Goal: Transaction & Acquisition: Purchase product/service

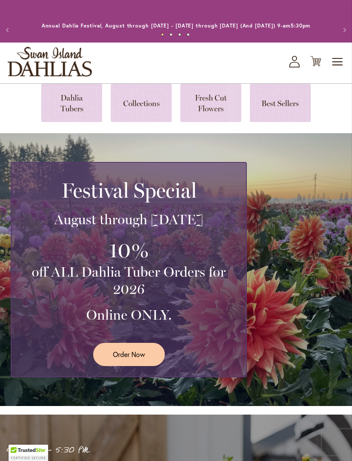
click at [318, 67] on icon "Cart .cls-1 { fill: #231f20; }" at bounding box center [316, 61] width 11 height 11
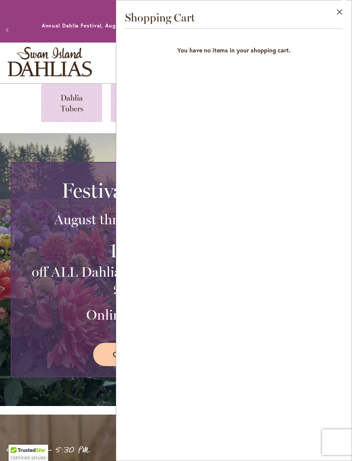
click at [333, 14] on button "Close" at bounding box center [340, 13] width 24 height 27
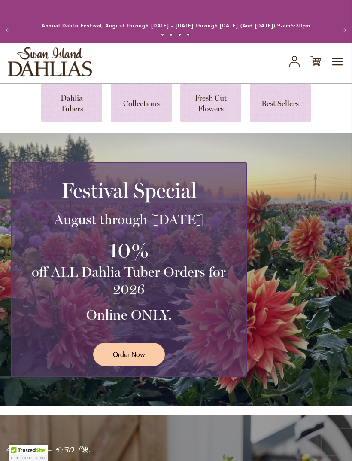
click at [95, 115] on link at bounding box center [71, 103] width 61 height 38
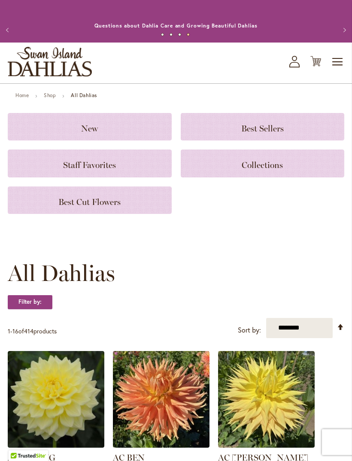
click at [344, 173] on div "Collections" at bounding box center [263, 164] width 164 height 28
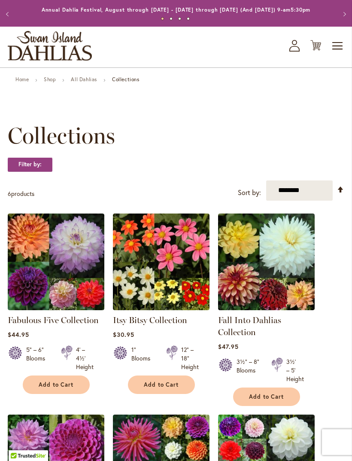
scroll to position [17, 0]
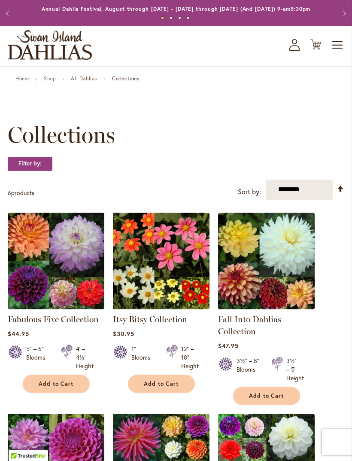
click at [300, 200] on select "**********" at bounding box center [299, 190] width 67 height 20
select select "****"
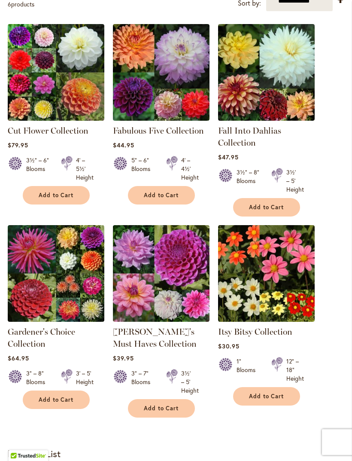
scroll to position [207, 0]
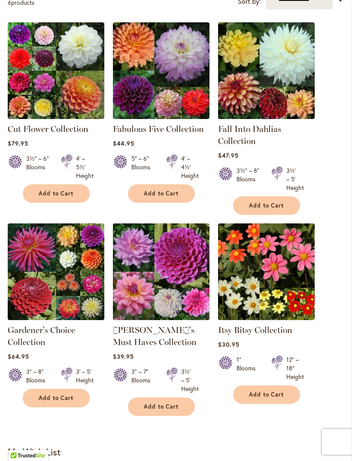
click at [190, 303] on img at bounding box center [161, 272] width 97 height 97
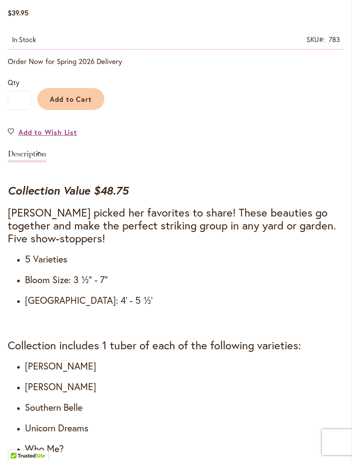
scroll to position [604, 0]
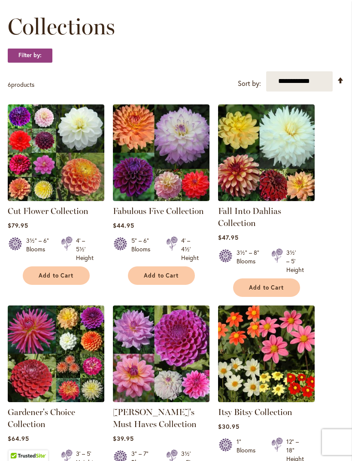
scroll to position [125, 0]
click at [177, 217] on link "Fabulous Five Collection" at bounding box center [158, 211] width 91 height 10
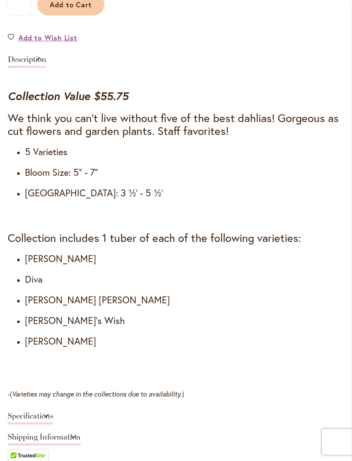
scroll to position [606, 0]
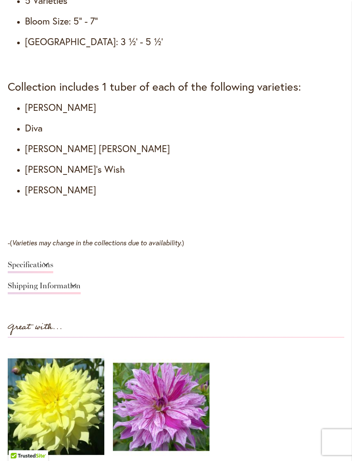
click at [53, 273] on link "Specifications" at bounding box center [31, 267] width 46 height 12
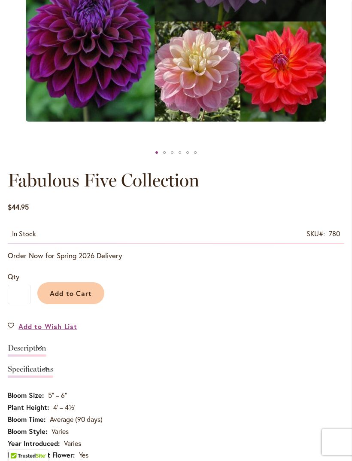
click at [46, 356] on link "Description" at bounding box center [27, 350] width 39 height 12
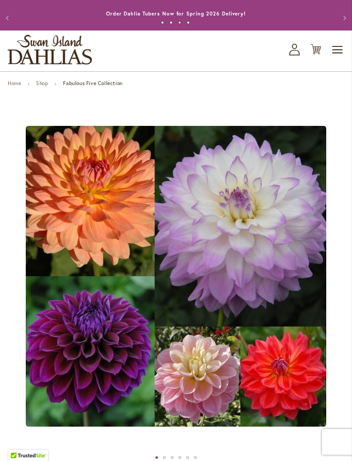
scroll to position [13, 0]
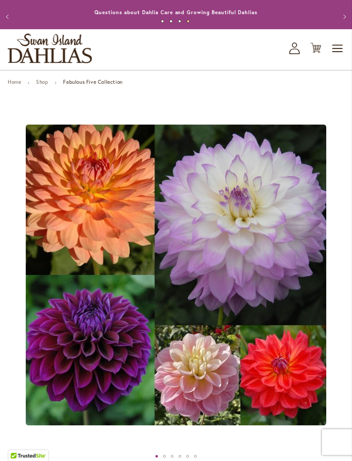
click at [83, 63] on img "store logo" at bounding box center [50, 49] width 84 height 30
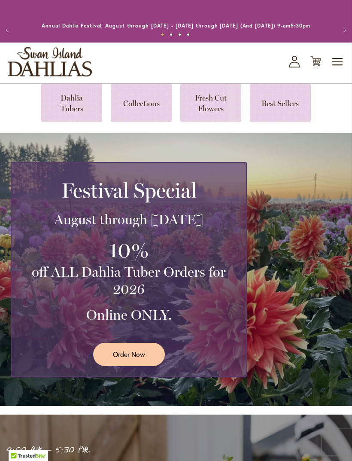
click at [76, 108] on link at bounding box center [71, 103] width 61 height 38
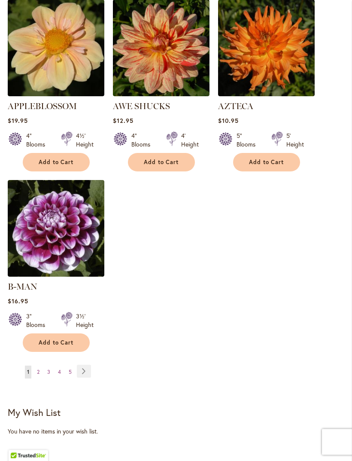
scroll to position [1086, 0]
click at [39, 369] on span "2" at bounding box center [38, 372] width 3 height 6
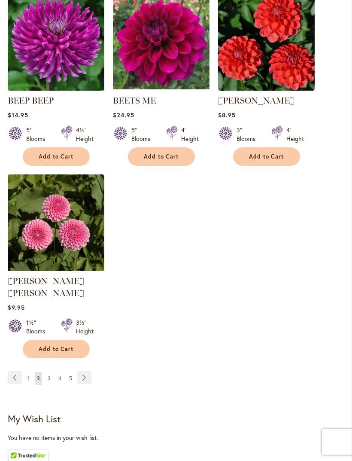
scroll to position [1093, 0]
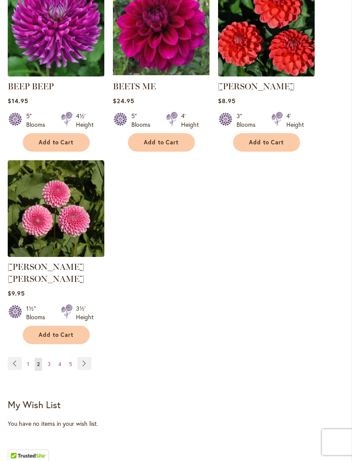
click at [87, 363] on link "Page Next" at bounding box center [84, 363] width 14 height 13
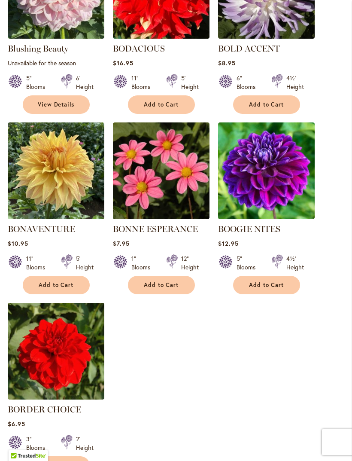
click at [286, 293] on button "Add to Cart" at bounding box center [266, 285] width 67 height 18
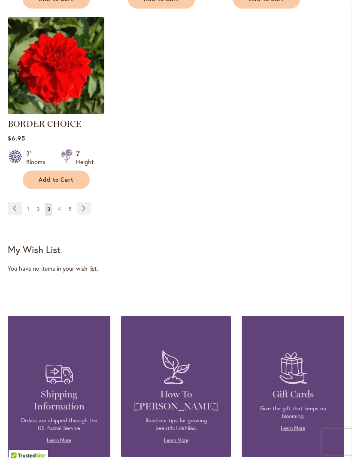
scroll to position [1259, 0]
click at [58, 212] on span "4" at bounding box center [59, 209] width 3 height 6
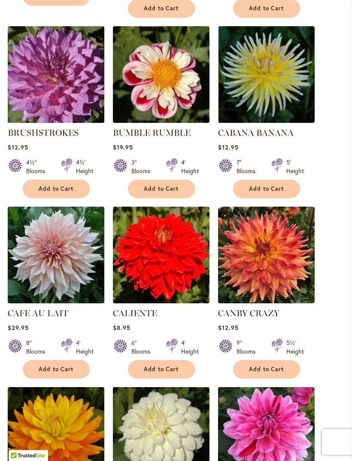
click at [67, 193] on span "Add to Cart" at bounding box center [56, 189] width 35 height 7
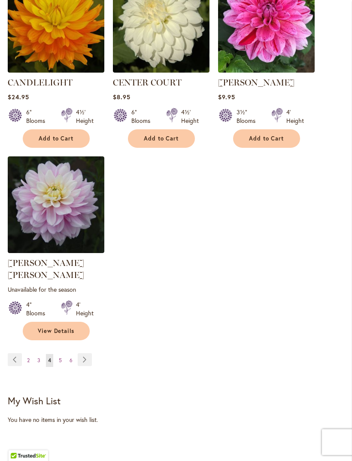
scroll to position [1172, 0]
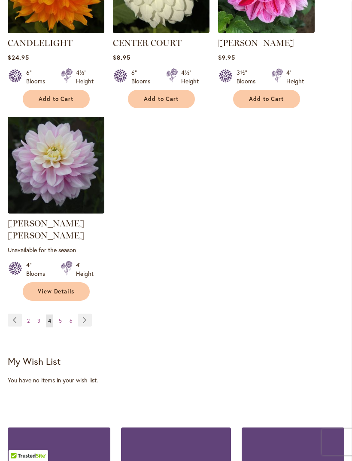
click at [82, 316] on link "Page Next" at bounding box center [85, 320] width 14 height 13
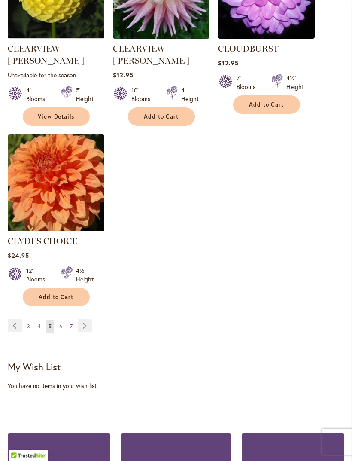
scroll to position [1263, 0]
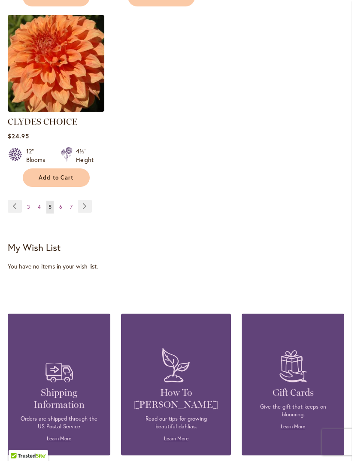
click at [86, 200] on link "Page Next" at bounding box center [85, 206] width 14 height 13
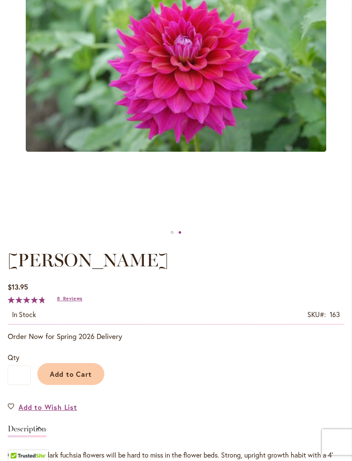
scroll to position [118, 0]
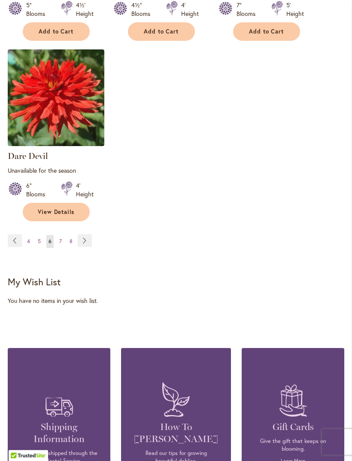
scroll to position [1237, 0]
click at [82, 236] on link "Page Next" at bounding box center [85, 240] width 14 height 13
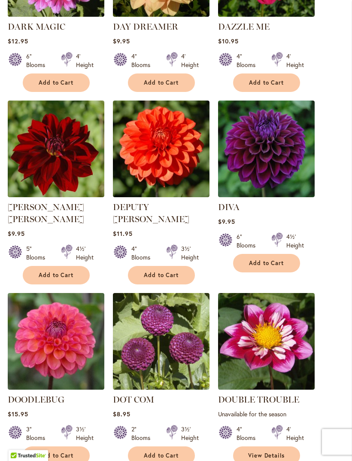
scroll to position [454, 0]
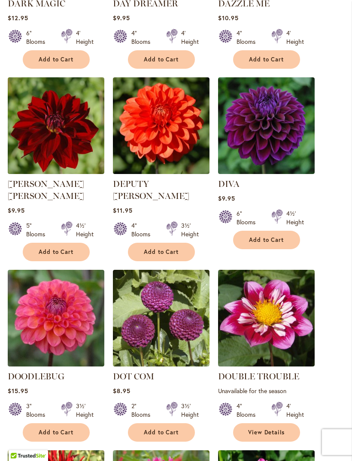
click at [288, 246] on button "Add to Cart" at bounding box center [266, 240] width 67 height 18
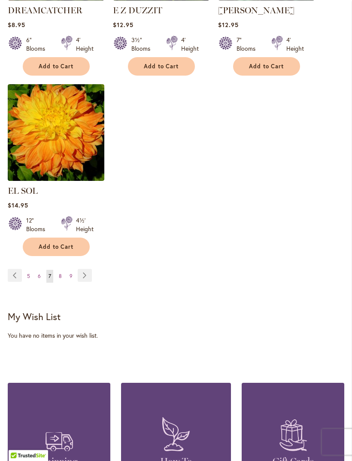
scroll to position [1204, 0]
click at [90, 271] on link "Page Next" at bounding box center [85, 275] width 14 height 13
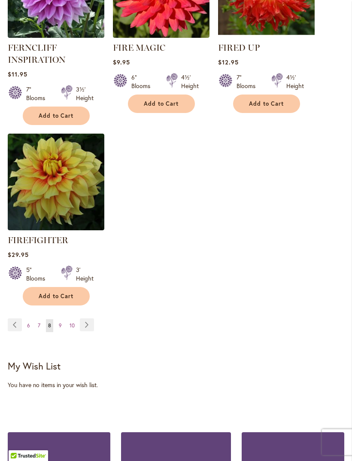
scroll to position [1243, 0]
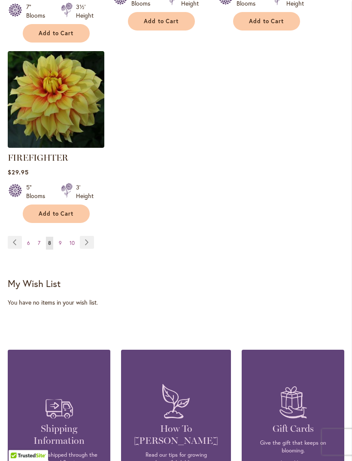
click at [88, 249] on link "Page Next" at bounding box center [87, 242] width 14 height 13
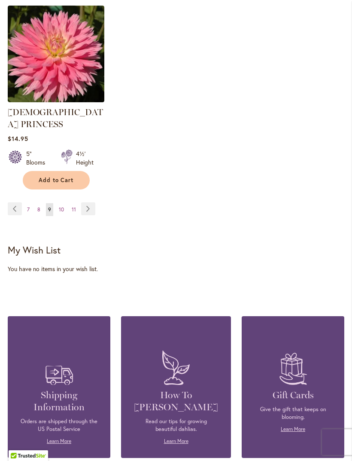
scroll to position [1311, 0]
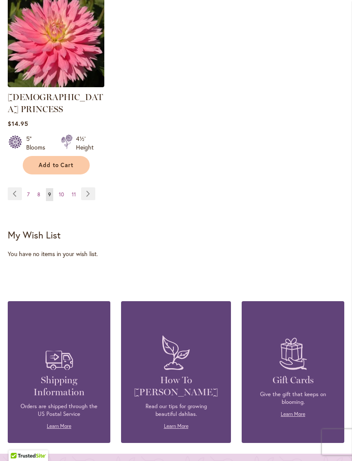
click at [89, 187] on link "Page Next" at bounding box center [88, 193] width 14 height 13
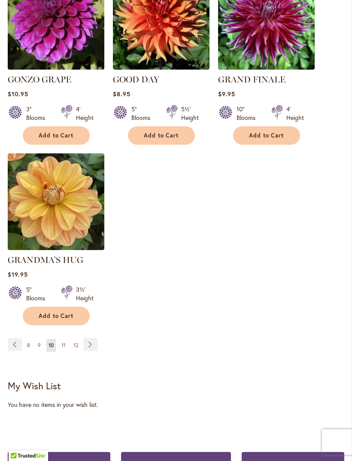
scroll to position [1131, 0]
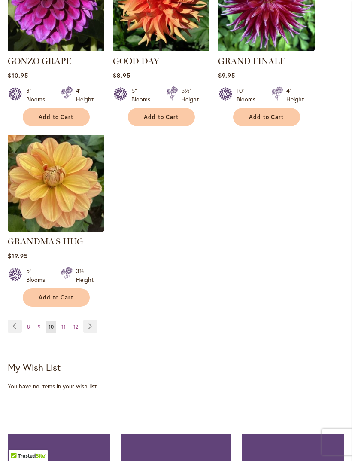
click at [91, 322] on link "Page Next" at bounding box center [90, 326] width 14 height 13
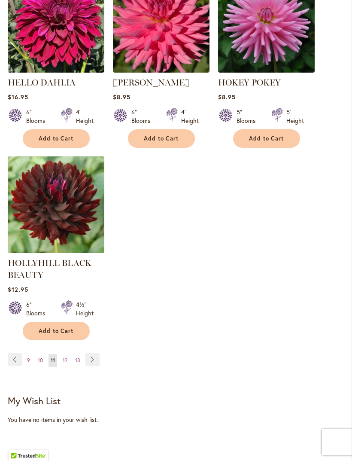
scroll to position [1130, 0]
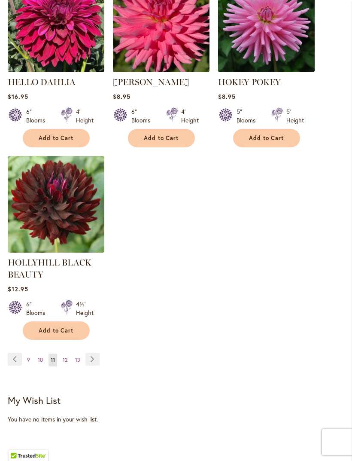
click at [92, 366] on link "Page Next" at bounding box center [93, 359] width 14 height 13
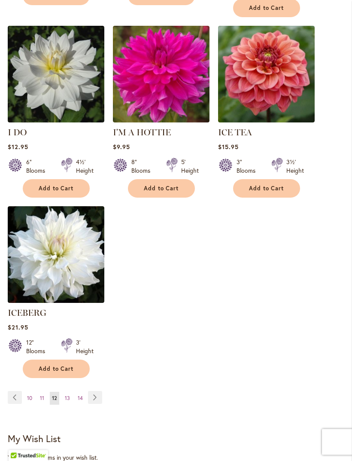
scroll to position [1059, 0]
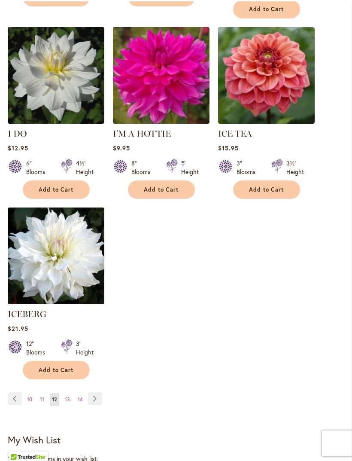
click at [95, 395] on link "Page Next" at bounding box center [95, 397] width 14 height 13
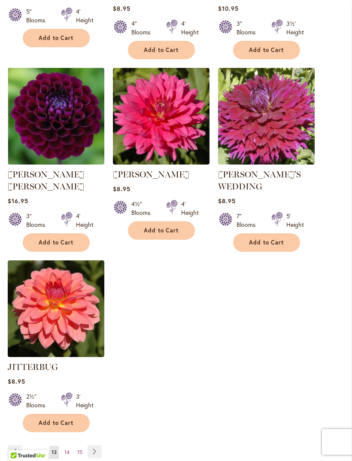
scroll to position [1026, 0]
click at [68, 239] on span "Add to Cart" at bounding box center [56, 242] width 35 height 7
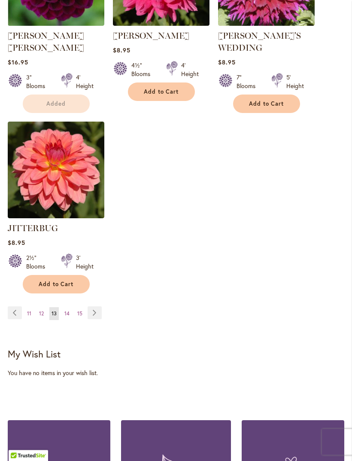
scroll to position [1165, 0]
click at [98, 306] on link "Page Next" at bounding box center [95, 312] width 14 height 13
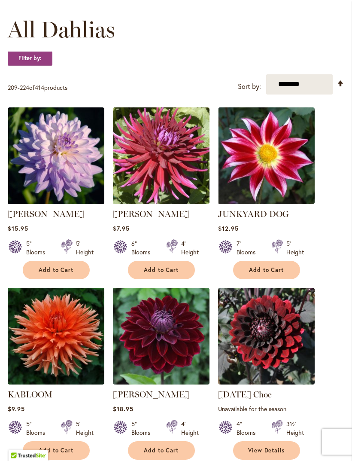
scroll to position [244, 0]
click at [74, 273] on button "Add to Cart" at bounding box center [56, 270] width 67 height 18
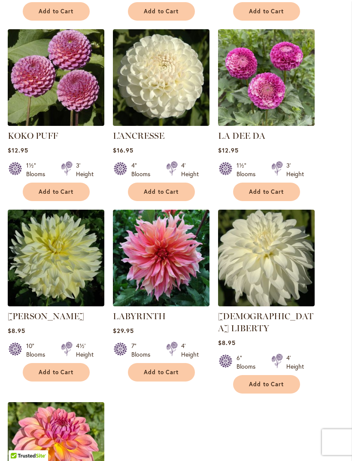
scroll to position [1087, 0]
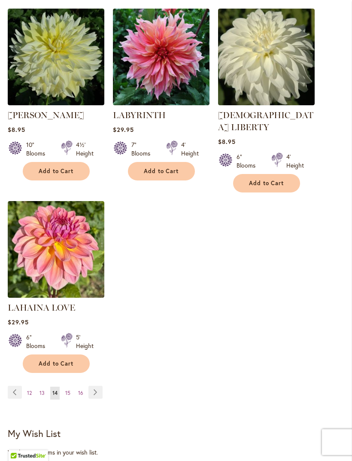
click at [93, 387] on link "Page Next" at bounding box center [96, 392] width 14 height 13
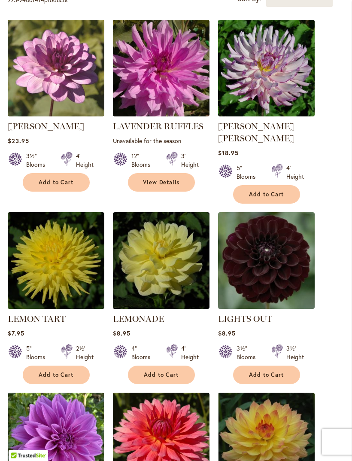
click at [270, 191] on span "Add to Cart" at bounding box center [266, 194] width 35 height 7
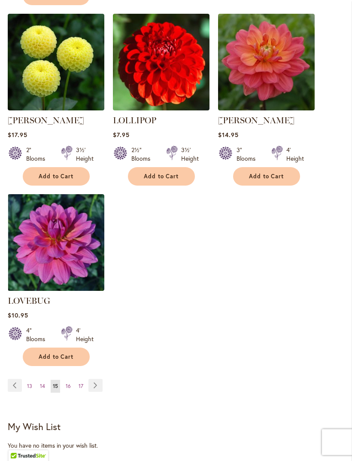
scroll to position [1125, 0]
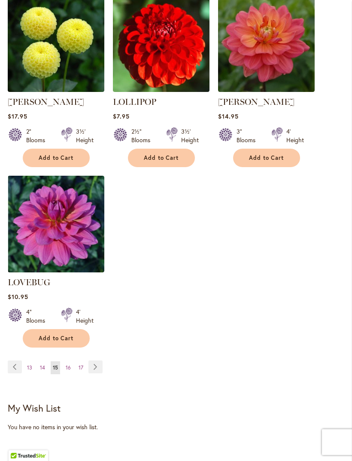
click at [97, 361] on link "Page Next" at bounding box center [96, 367] width 14 height 13
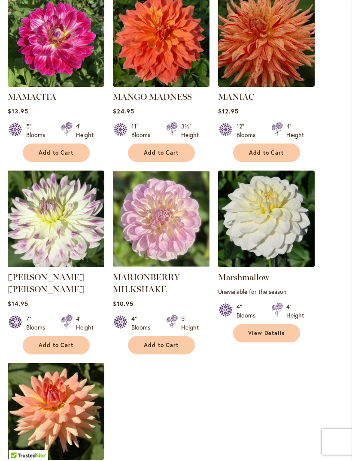
click at [67, 342] on span "Add to Cart" at bounding box center [56, 345] width 35 height 7
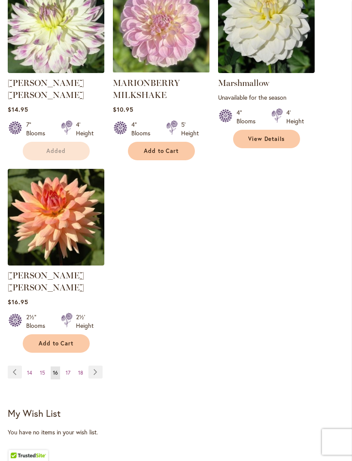
scroll to position [1132, 0]
click at [98, 366] on link "Page Next" at bounding box center [96, 372] width 14 height 13
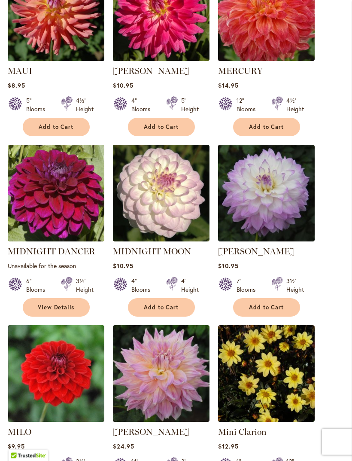
click at [280, 312] on span "Add to Cart" at bounding box center [266, 307] width 35 height 7
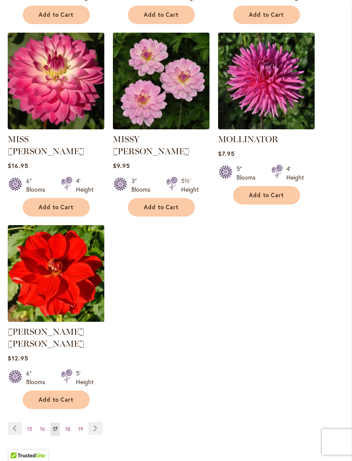
scroll to position [1062, 0]
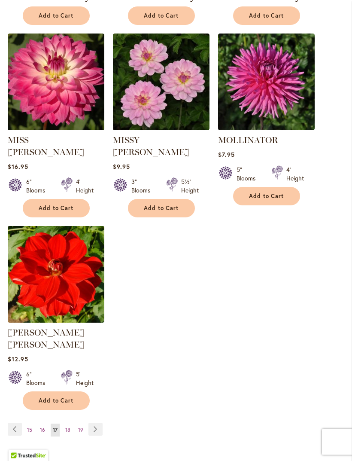
click at [98, 423] on link "Page Next" at bounding box center [96, 429] width 14 height 13
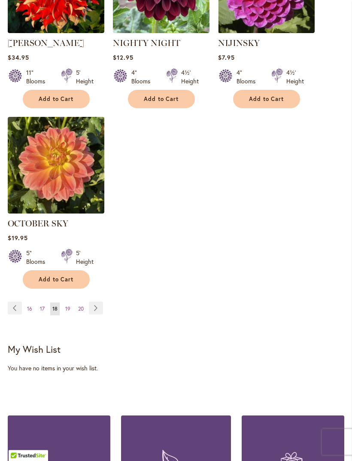
scroll to position [1137, 0]
click at [98, 315] on link "Page Next" at bounding box center [96, 308] width 14 height 13
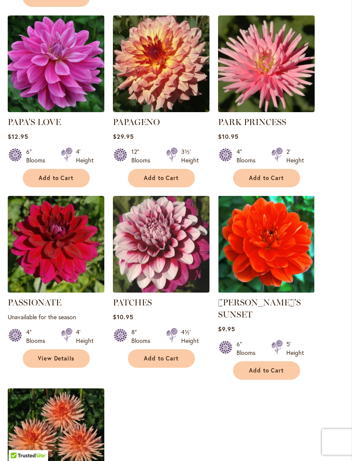
scroll to position [889, 0]
click at [76, 178] on button "Add to Cart" at bounding box center [56, 178] width 67 height 18
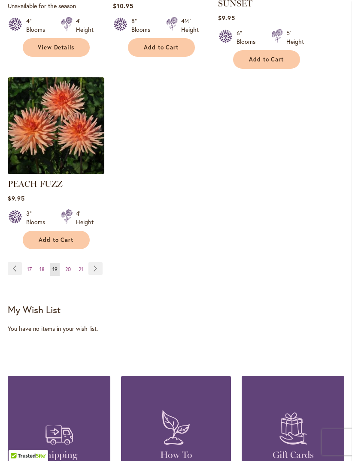
scroll to position [1219, 0]
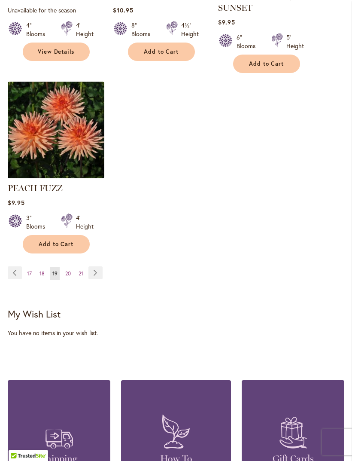
click at [98, 247] on div "Add to Cart" at bounding box center [56, 244] width 97 height 18
click at [95, 267] on link "Page Next" at bounding box center [96, 272] width 14 height 13
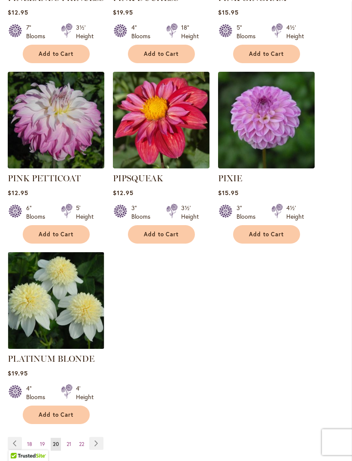
scroll to position [1129, 0]
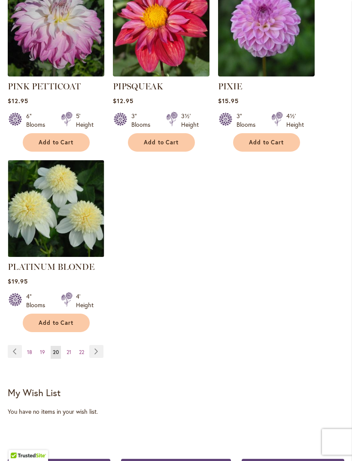
click at [98, 346] on link "Page Next" at bounding box center [96, 352] width 14 height 13
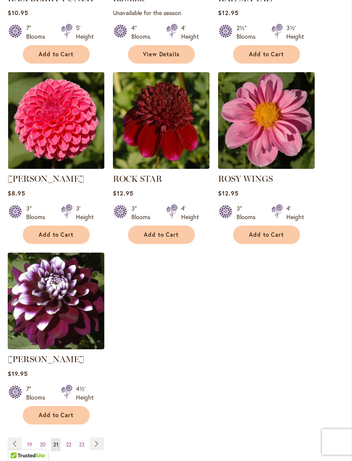
scroll to position [1108, 0]
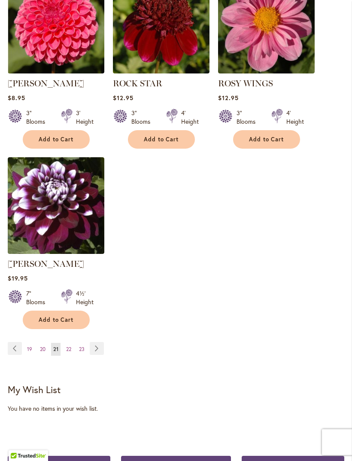
click at [101, 355] on link "Page Next" at bounding box center [97, 348] width 14 height 13
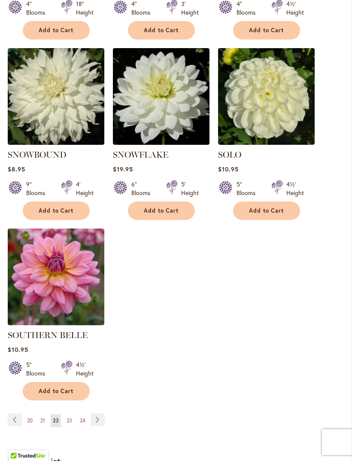
scroll to position [1040, 0]
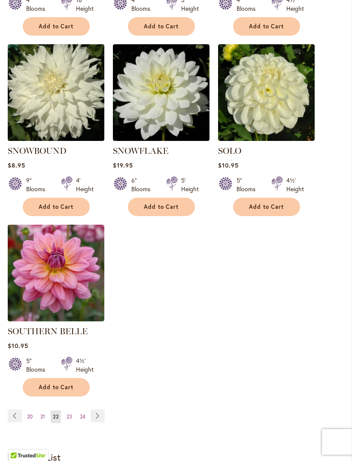
click at [101, 411] on link "Page Next" at bounding box center [98, 416] width 14 height 13
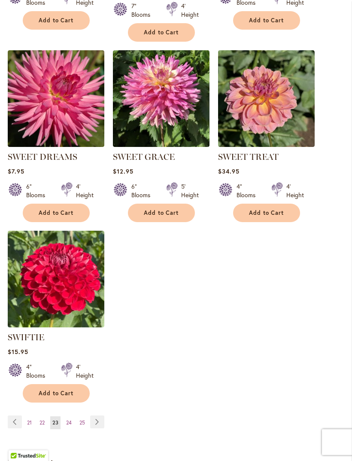
scroll to position [1045, 0]
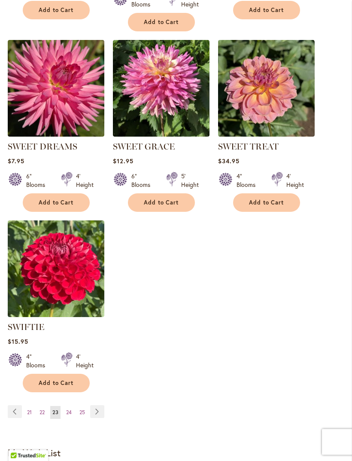
click at [99, 419] on link "Page Next" at bounding box center [97, 412] width 14 height 13
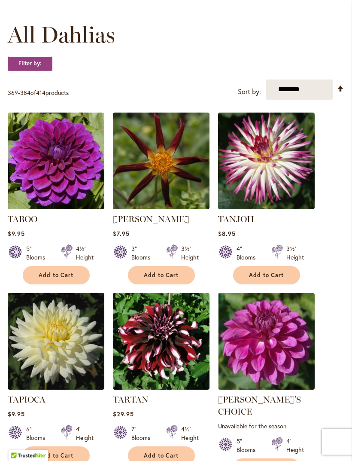
scroll to position [239, 0]
click at [69, 279] on span "Add to Cart" at bounding box center [56, 275] width 35 height 7
click at [275, 279] on span "Add to Cart" at bounding box center [266, 275] width 35 height 7
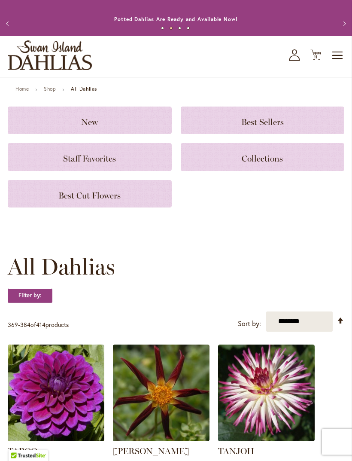
scroll to position [0, 0]
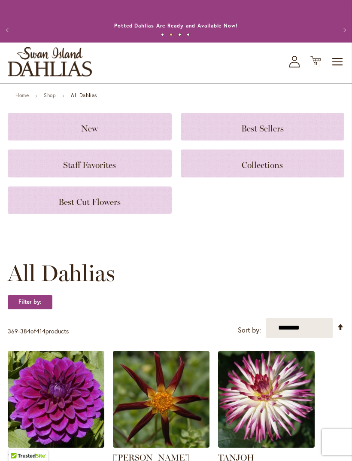
click at [336, 69] on span "Toggle Nav" at bounding box center [338, 61] width 13 height 17
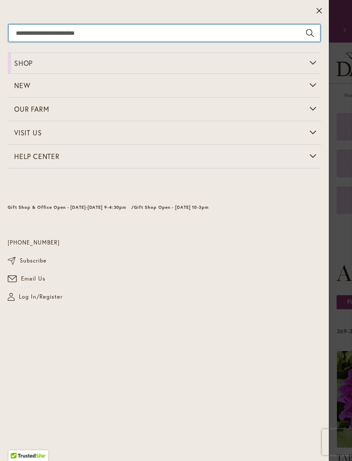
click at [137, 26] on input "Search" at bounding box center [165, 32] width 312 height 17
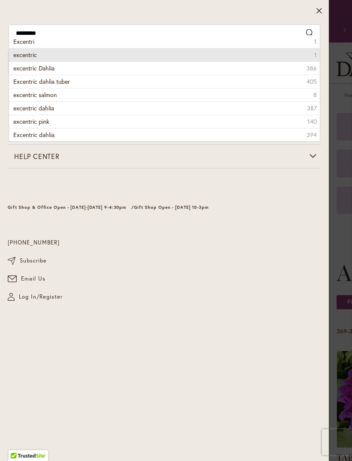
click at [99, 58] on li "excentric 1" at bounding box center [164, 54] width 311 height 13
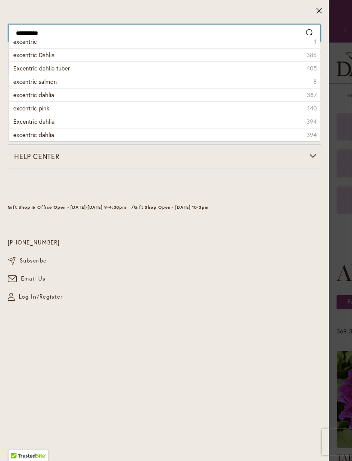
type input "*********"
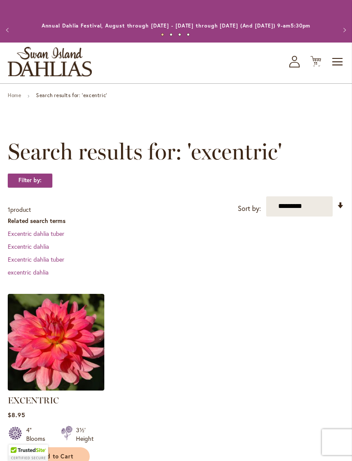
click at [83, 349] on img at bounding box center [56, 342] width 97 height 97
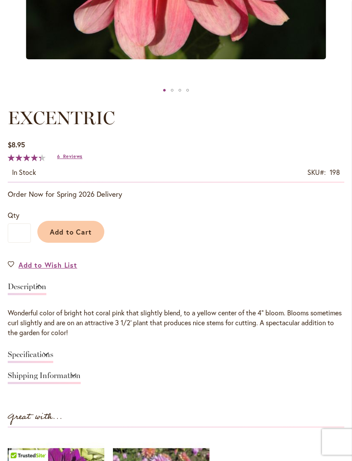
click at [94, 241] on button "Add to Cart" at bounding box center [70, 232] width 67 height 22
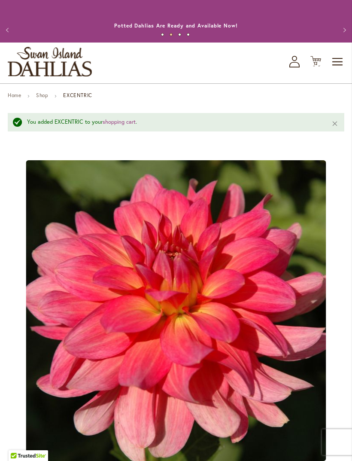
click at [315, 67] on icon at bounding box center [316, 61] width 11 height 10
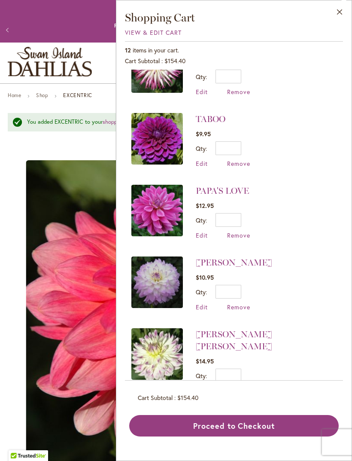
scroll to position [86, 0]
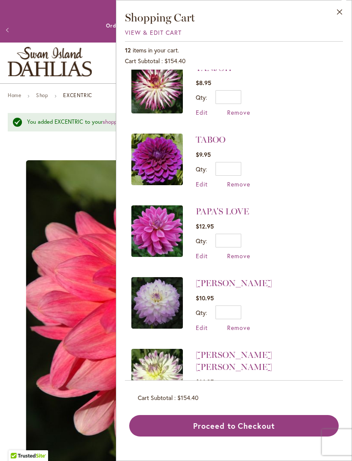
click at [214, 137] on link "TABOO" at bounding box center [211, 140] width 30 height 10
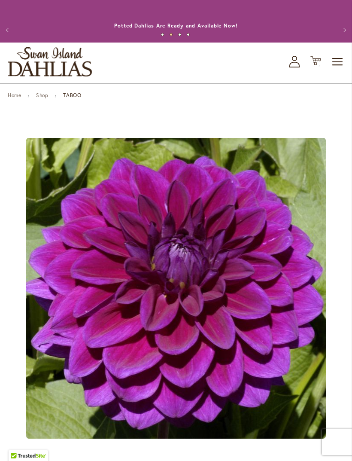
click at [318, 66] on span "12" at bounding box center [316, 64] width 5 height 6
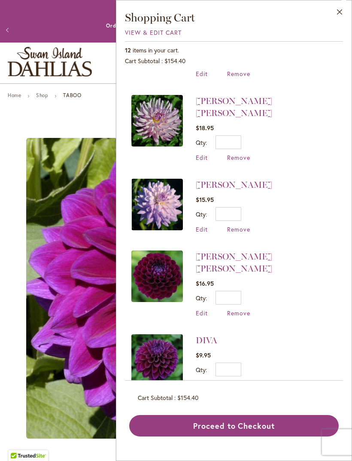
scroll to position [428, 0]
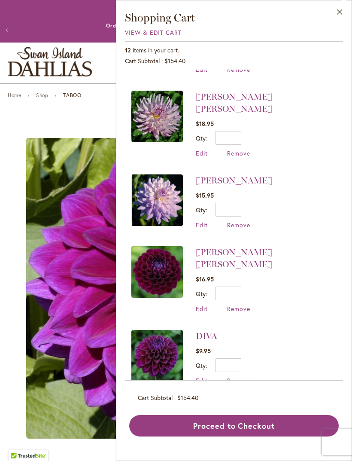
click at [261, 247] on link "[PERSON_NAME] [PERSON_NAME]" at bounding box center [234, 258] width 76 height 22
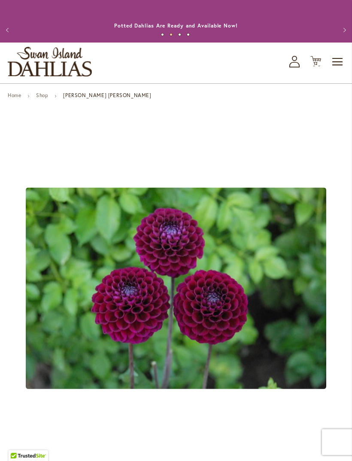
click at [315, 67] on icon at bounding box center [316, 61] width 11 height 10
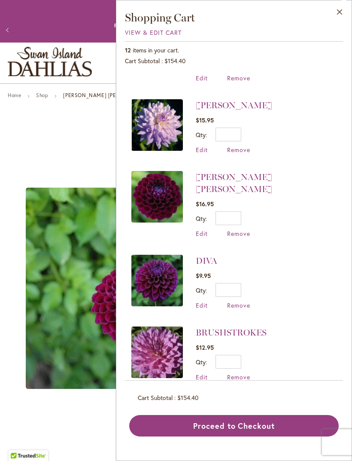
scroll to position [512, 0]
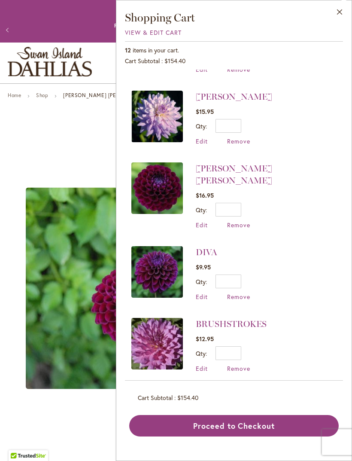
click at [244, 221] on span "Remove" at bounding box center [238, 225] width 23 height 8
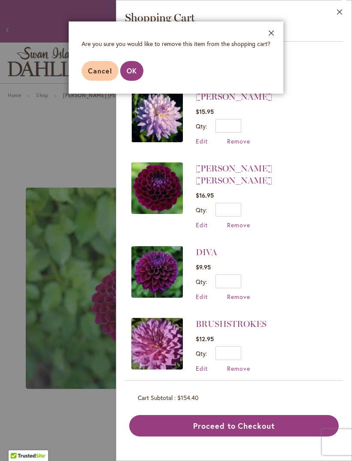
click at [135, 80] on button "OK" at bounding box center [131, 71] width 23 height 20
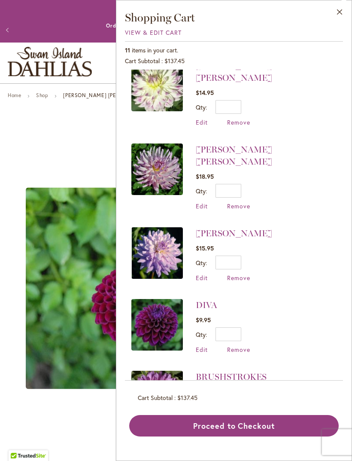
scroll to position [407, 0]
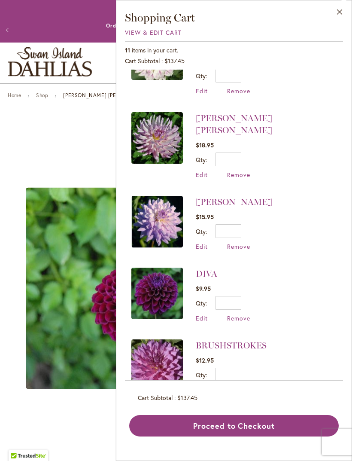
click at [211, 269] on link "DIVA" at bounding box center [206, 274] width 21 height 10
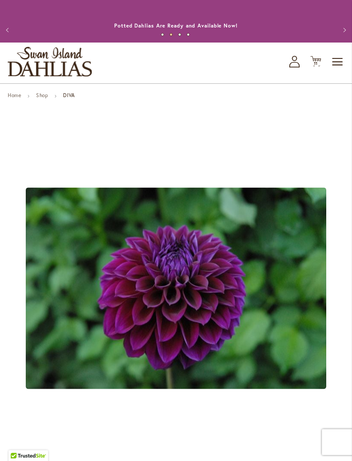
click at [315, 66] on span "11" at bounding box center [316, 64] width 4 height 6
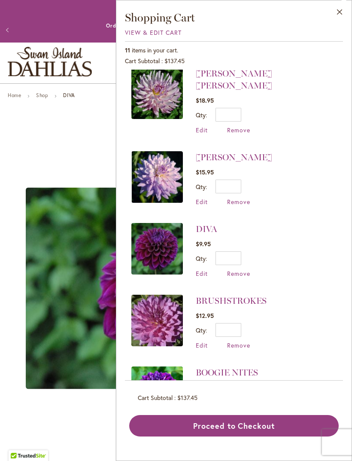
scroll to position [451, 0]
click at [257, 368] on link "BOOGIE NITES" at bounding box center [227, 373] width 62 height 10
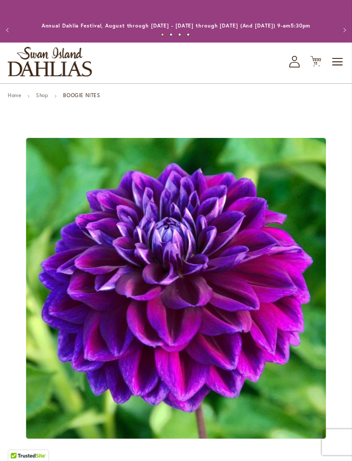
click at [317, 66] on span "11" at bounding box center [316, 64] width 4 height 6
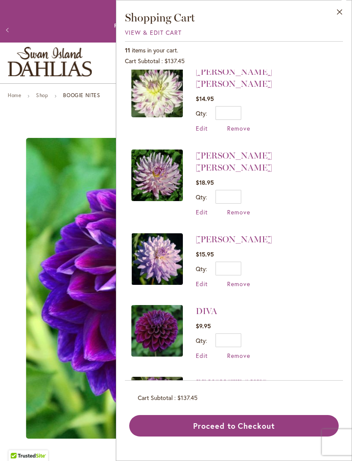
scroll to position [370, 0]
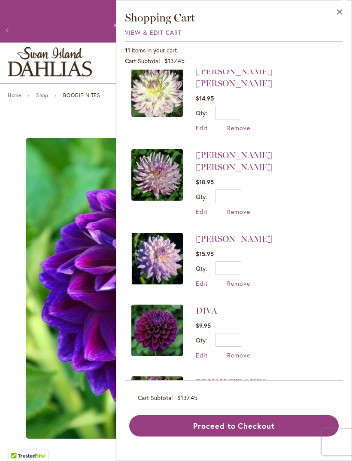
click at [257, 234] on link "[PERSON_NAME]" at bounding box center [234, 239] width 76 height 10
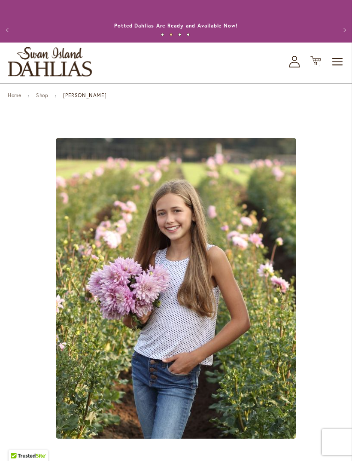
click at [315, 67] on icon "Cart .cls-1 { fill: #231f20; }" at bounding box center [316, 61] width 11 height 11
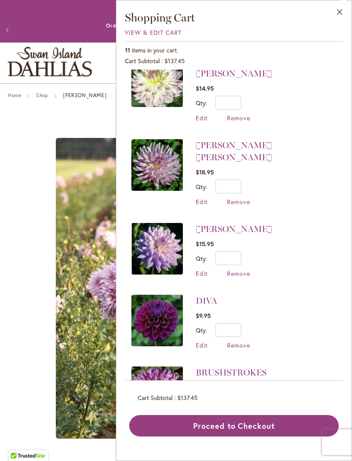
scroll to position [383, 0]
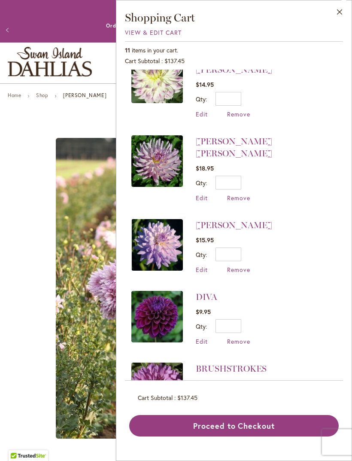
click at [247, 266] on span "Remove" at bounding box center [238, 270] width 23 height 8
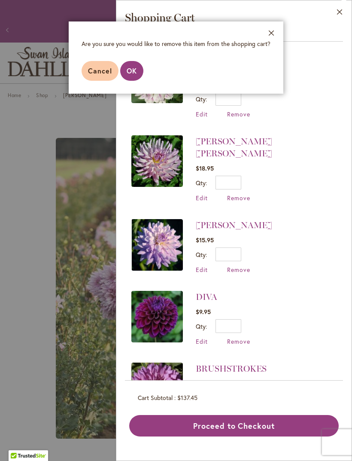
click at [138, 65] on button "OK" at bounding box center [131, 71] width 23 height 20
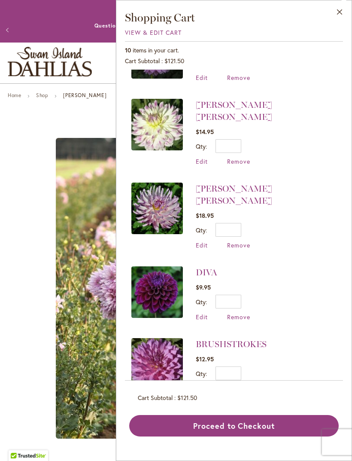
scroll to position [314, 0]
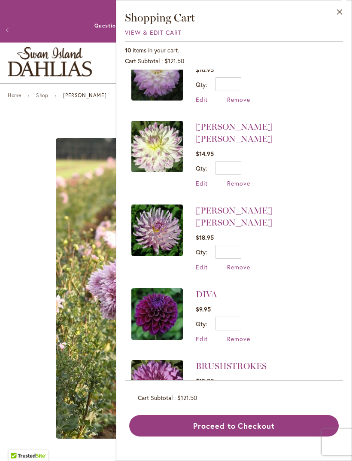
click at [268, 122] on link "[PERSON_NAME] [PERSON_NAME]" at bounding box center [234, 133] width 76 height 22
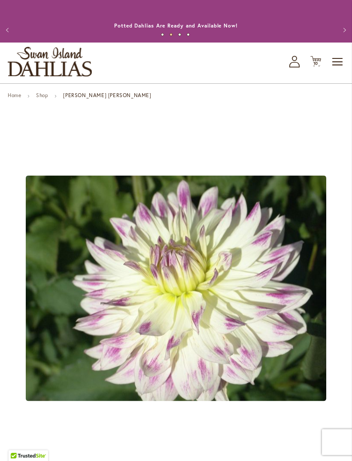
click at [315, 65] on icon "Cart .cls-1 { fill: #231f20; }" at bounding box center [316, 61] width 11 height 11
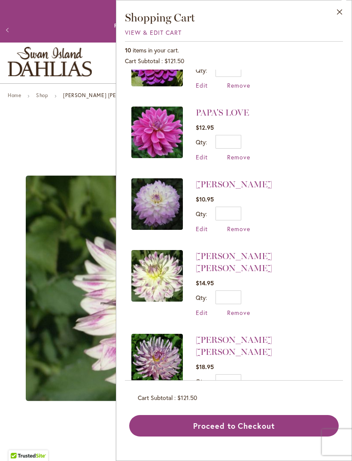
scroll to position [185, 0]
click at [245, 309] on span "Remove" at bounding box center [238, 313] width 23 height 8
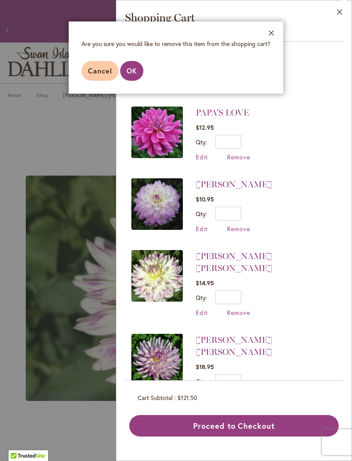
click at [136, 72] on span "OK" at bounding box center [132, 70] width 10 height 9
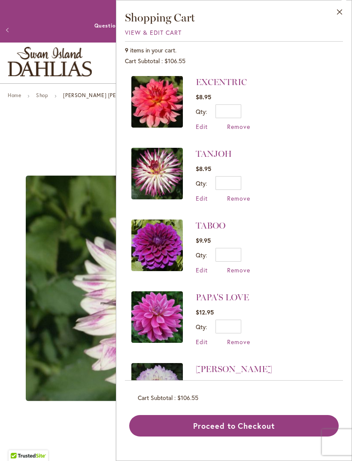
scroll to position [-1, 0]
click at [78, 139] on div "MARGARET ELLEN" at bounding box center [176, 288] width 337 height 350
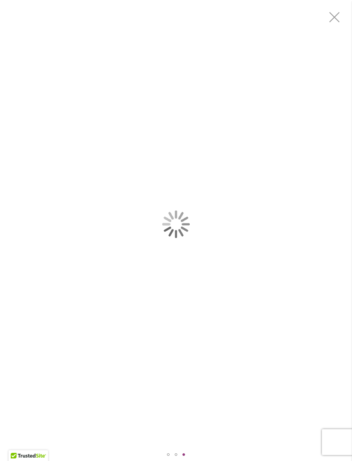
click at [87, 139] on div "MARGARET ELLEN" at bounding box center [176, 224] width 352 height 448
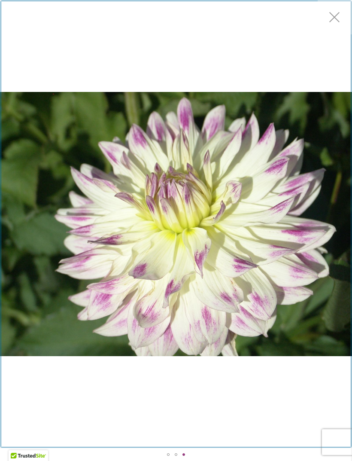
scroll to position [14, 0]
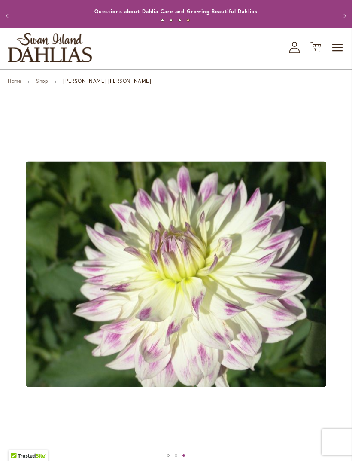
click at [13, 24] on button "Previous" at bounding box center [8, 15] width 17 height 17
click at [333, 56] on span "Toggle Nav" at bounding box center [338, 47] width 13 height 17
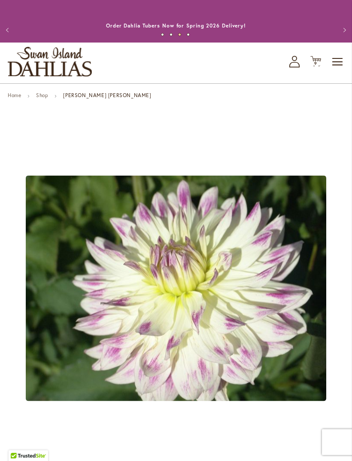
scroll to position [0, 0]
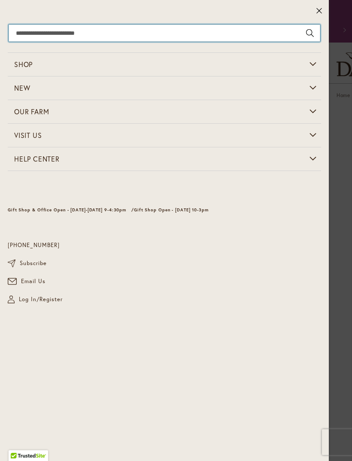
click at [80, 29] on input "Search" at bounding box center [165, 32] width 312 height 17
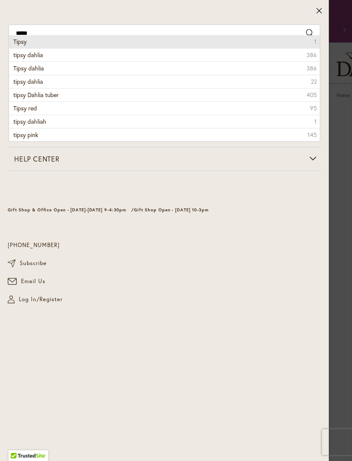
click at [70, 46] on li "Tipsy 1" at bounding box center [164, 41] width 311 height 13
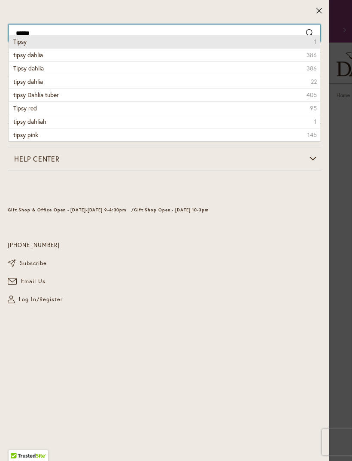
type input "*****"
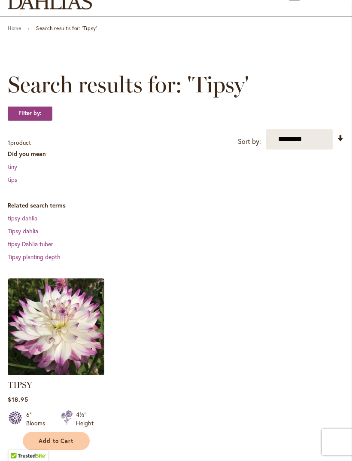
scroll to position [68, 0]
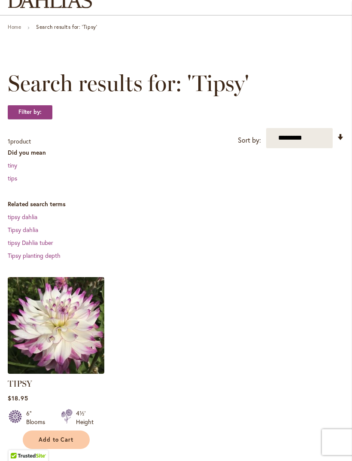
click at [63, 444] on span "Add to Cart" at bounding box center [56, 439] width 35 height 7
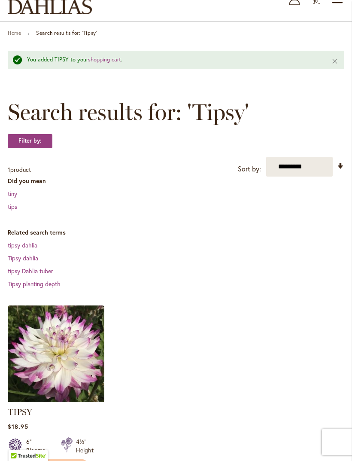
scroll to position [62, 0]
click at [318, 4] on span "10" at bounding box center [316, 2] width 5 height 6
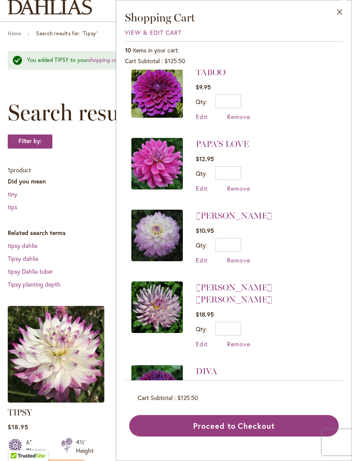
scroll to position [230, 0]
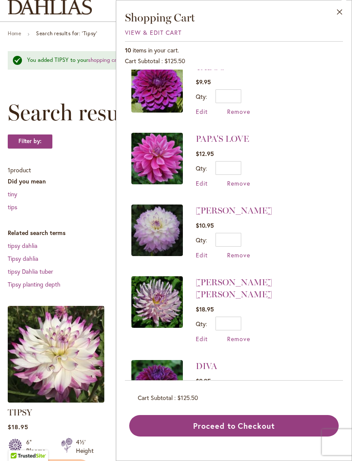
click at [272, 277] on link "[PERSON_NAME] [PERSON_NAME]" at bounding box center [234, 288] width 76 height 22
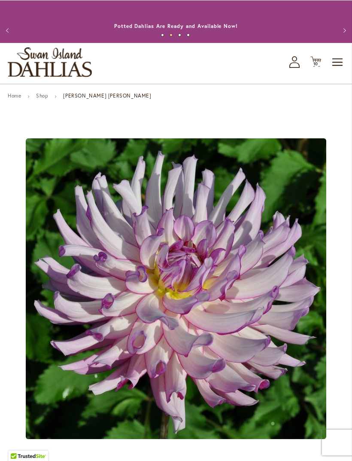
click at [314, 66] on span "10" at bounding box center [316, 64] width 5 height 6
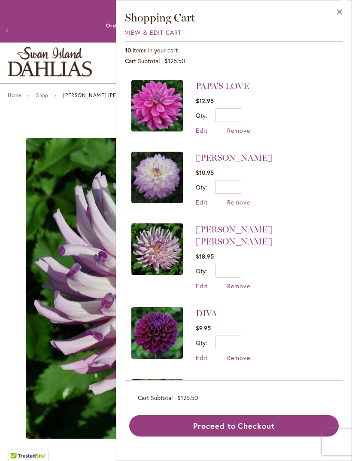
scroll to position [285, 0]
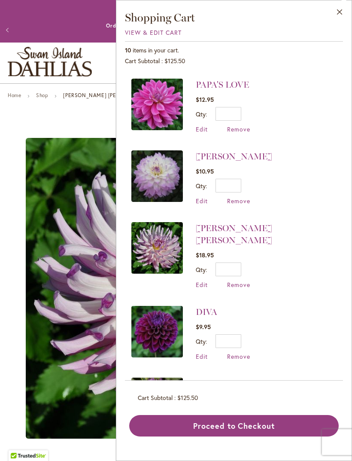
click at [246, 281] on span "Remove" at bounding box center [238, 285] width 23 height 8
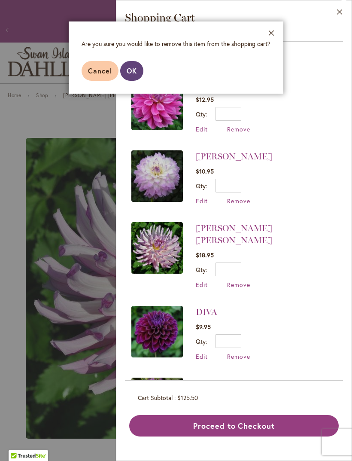
click at [134, 68] on span "OK" at bounding box center [132, 70] width 10 height 9
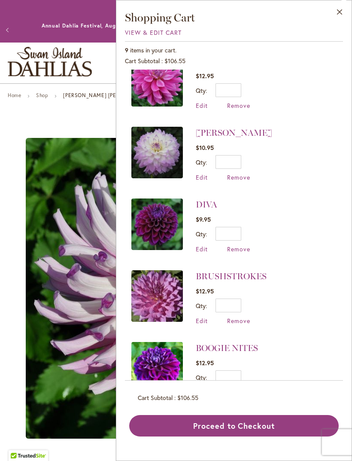
scroll to position [308, 0]
click at [254, 271] on link "BRUSHSTROKES" at bounding box center [231, 276] width 71 height 10
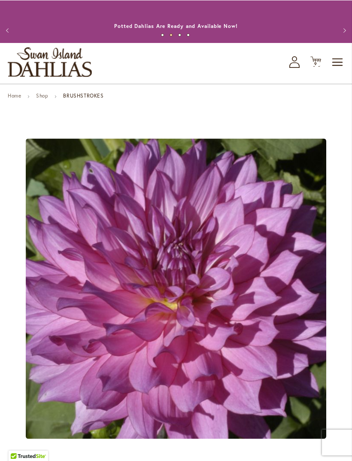
click at [314, 66] on span "9 9 items" at bounding box center [316, 63] width 9 height 4
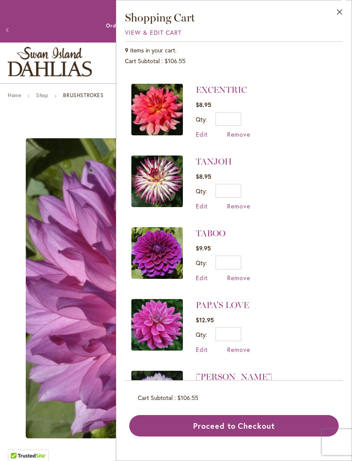
scroll to position [65, 0]
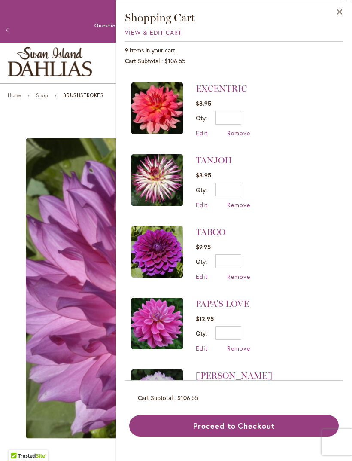
click at [217, 234] on link "TABOO" at bounding box center [211, 232] width 30 height 10
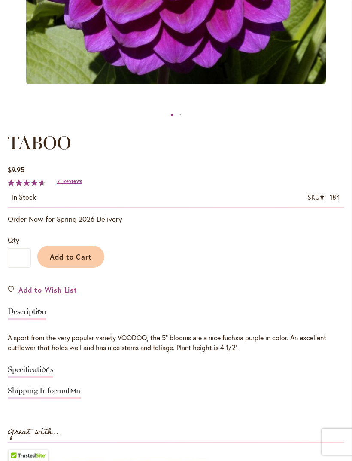
scroll to position [386, 0]
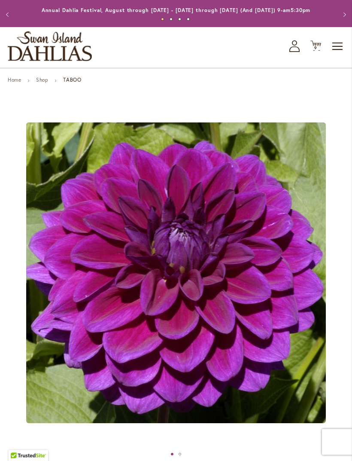
click at [315, 51] on span "9" at bounding box center [316, 49] width 3 height 6
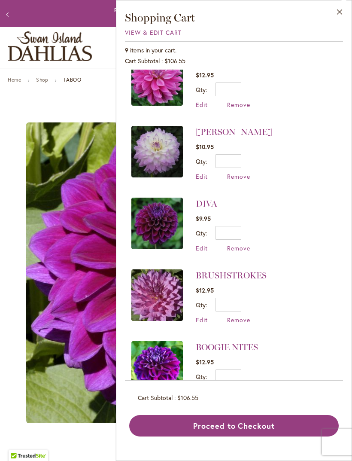
scroll to position [308, 0]
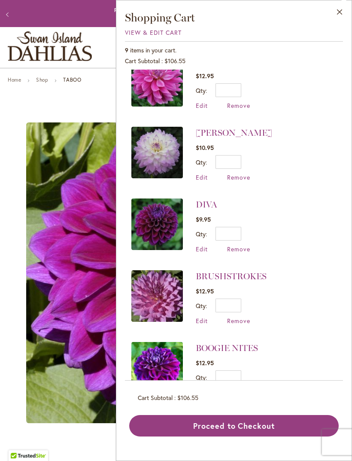
click at [243, 247] on span "Remove" at bounding box center [238, 249] width 23 height 8
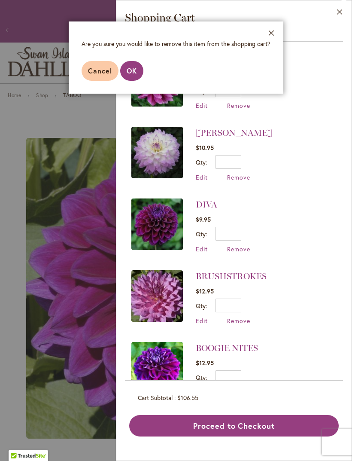
click at [135, 86] on footer "Cancel OK" at bounding box center [176, 71] width 215 height 46
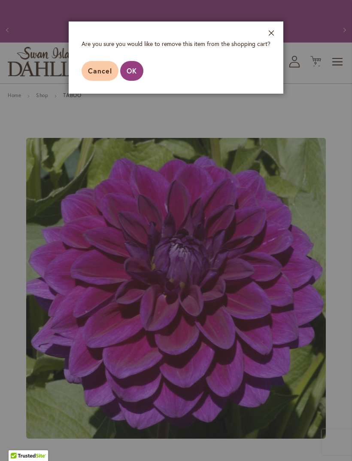
click at [133, 87] on footer "Cancel OK" at bounding box center [176, 71] width 215 height 46
click at [308, 124] on aside "Close Are you sure you would like to remove this item from the shopping cart? C…" at bounding box center [176, 230] width 352 height 461
click at [270, 47] on button "Close" at bounding box center [272, 34] width 24 height 27
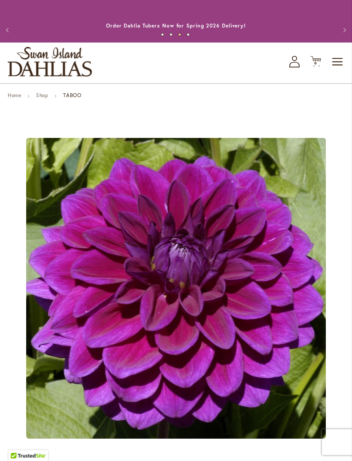
click at [306, 72] on div "Toggle Nav Shop All Shop Dahlia Tubers Collections Fresh Cut Dahlias Gardening …" at bounding box center [176, 63] width 352 height 41
click at [315, 66] on span "9" at bounding box center [316, 64] width 3 height 6
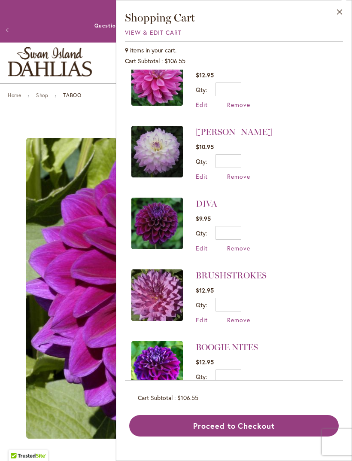
scroll to position [308, 0]
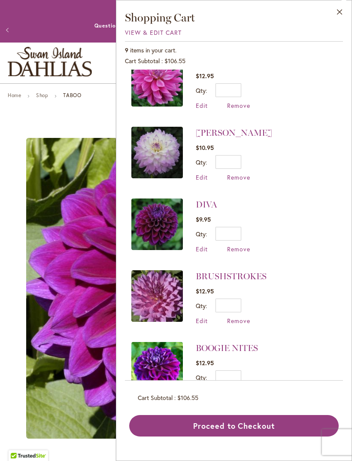
click at [246, 262] on li "BRUSHSTROKES $12.95 Qty * Update Edit Remove" at bounding box center [234, 298] width 205 height 72
click at [242, 262] on li "BRUSHSTROKES $12.95 Qty * Update Edit Remove" at bounding box center [234, 298] width 205 height 72
click at [341, 21] on button "Close" at bounding box center [340, 13] width 24 height 27
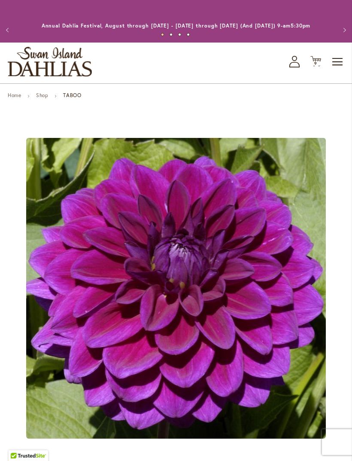
click at [312, 67] on span "Cart .cls-1 { fill: #231f20; }" at bounding box center [316, 62] width 11 height 12
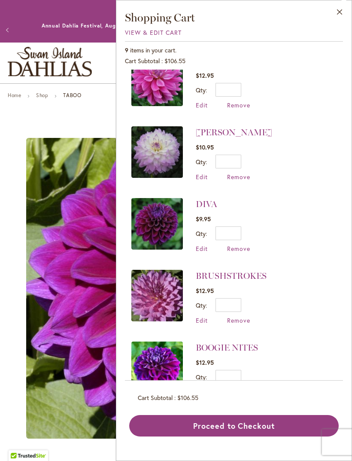
scroll to position [308, 0]
click at [248, 247] on span "Remove" at bounding box center [238, 249] width 23 height 8
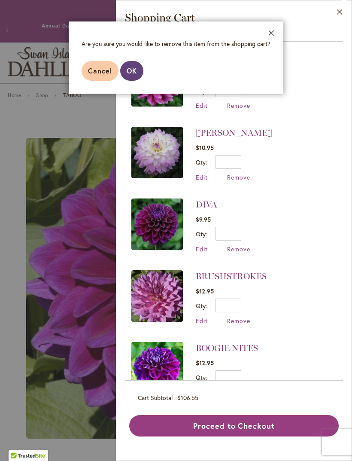
click at [131, 75] on span "OK" at bounding box center [132, 70] width 10 height 9
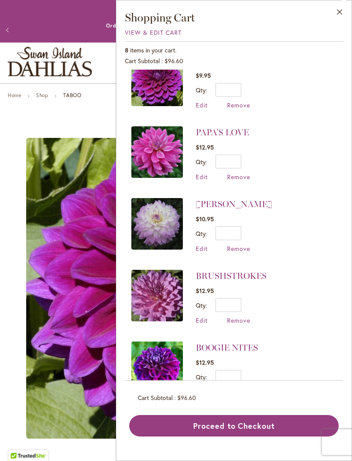
scroll to position [237, 0]
click at [268, 206] on link "[PERSON_NAME]" at bounding box center [234, 204] width 76 height 10
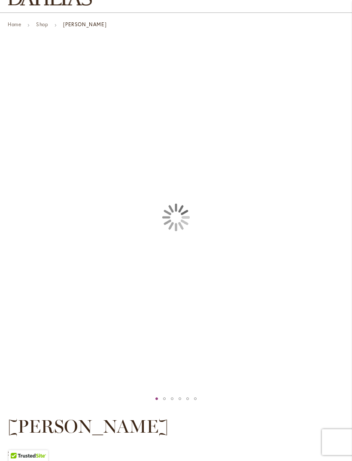
scroll to position [89, 0]
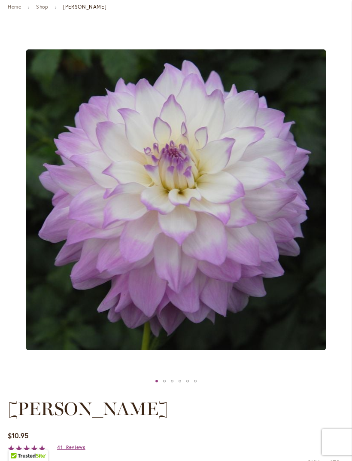
click at [272, 416] on h1 "[PERSON_NAME]" at bounding box center [176, 409] width 337 height 26
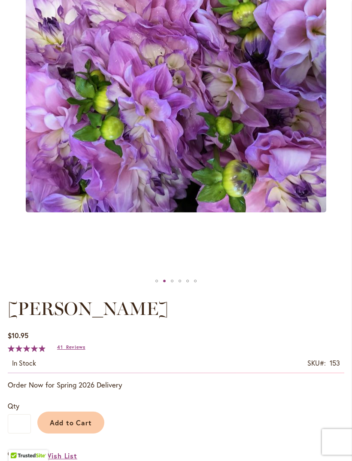
scroll to position [126, 0]
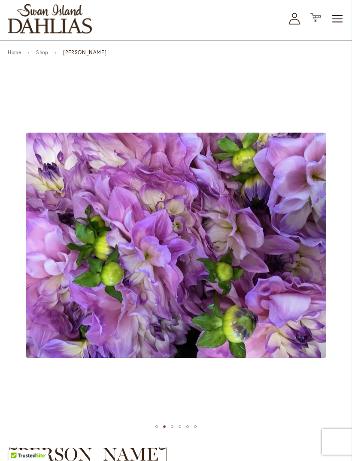
click at [314, 23] on span "8 8 items" at bounding box center [316, 21] width 9 height 4
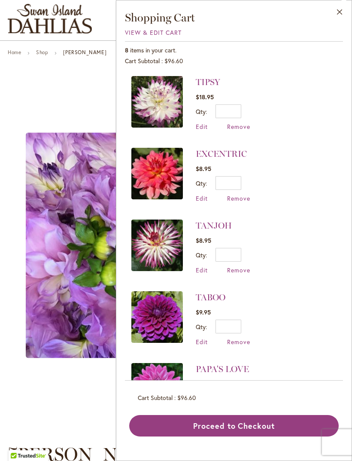
scroll to position [0, 0]
